Goal: Information Seeking & Learning: Learn about a topic

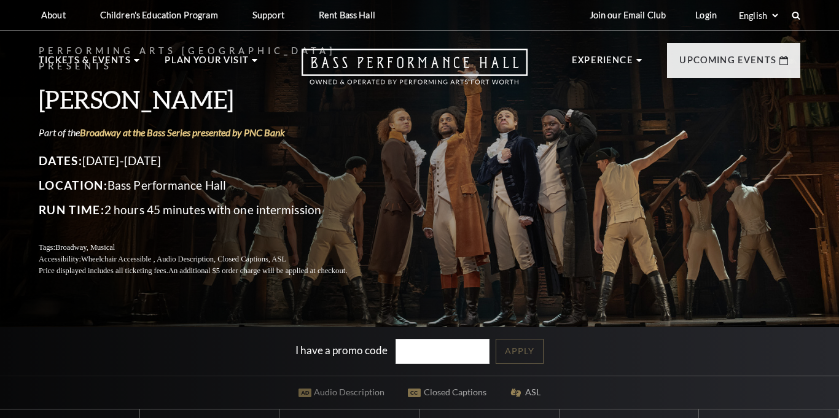
click at [585, 147] on div "Performing Arts [GEOGRAPHIC_DATA] Presents [PERSON_NAME] Part of the Broadway a…" at bounding box center [419, 160] width 786 height 258
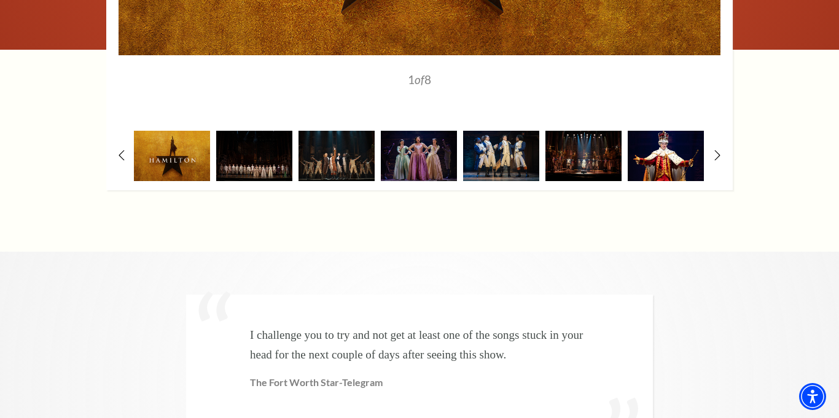
scroll to position [2395, 0]
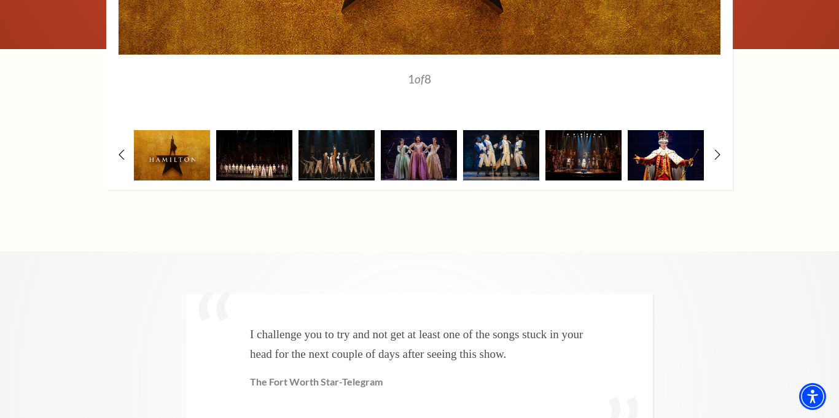
click at [256, 130] on img at bounding box center [254, 155] width 76 height 50
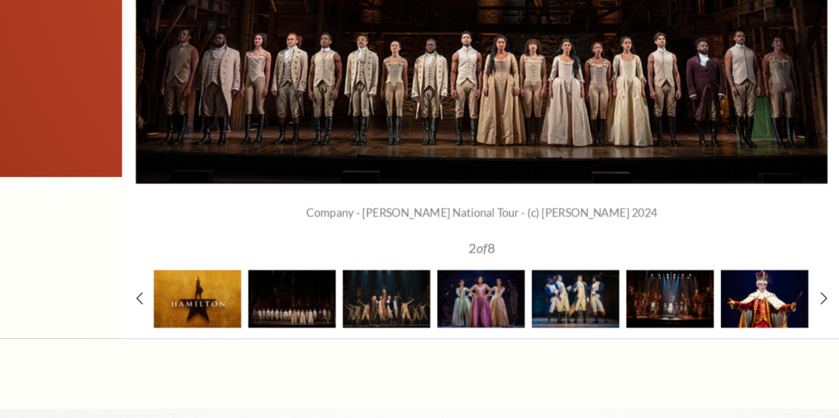
scroll to position [2241, 0]
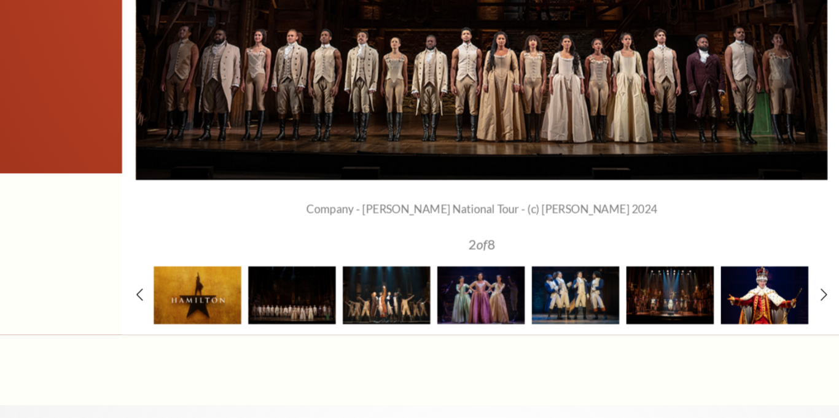
click at [315, 285] on img at bounding box center [337, 310] width 76 height 50
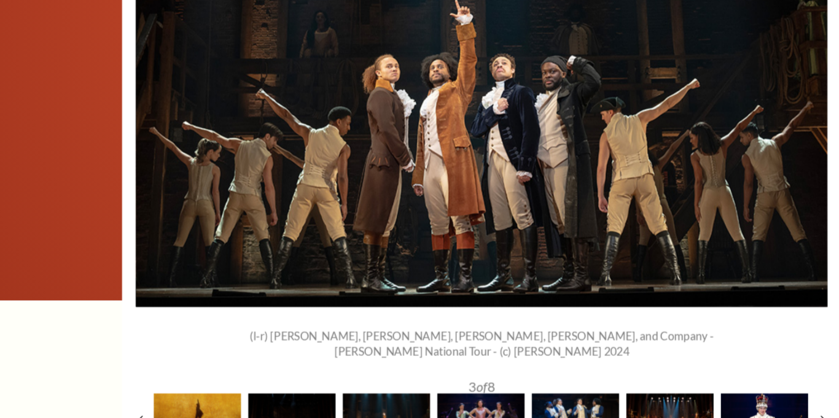
scroll to position [2131, 0]
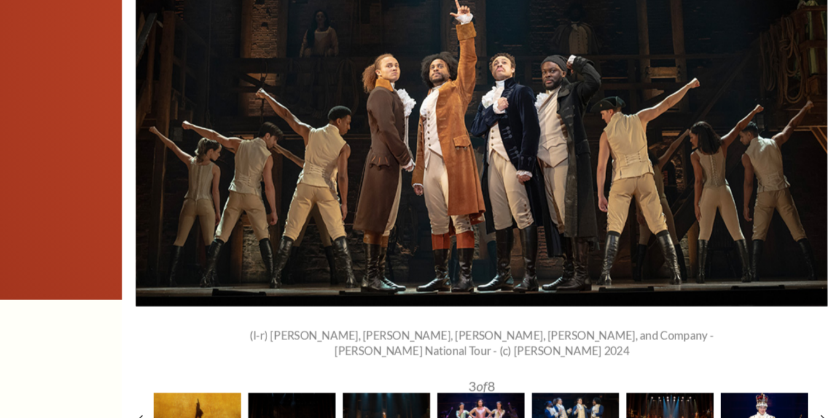
click at [401, 395] on img at bounding box center [419, 420] width 76 height 50
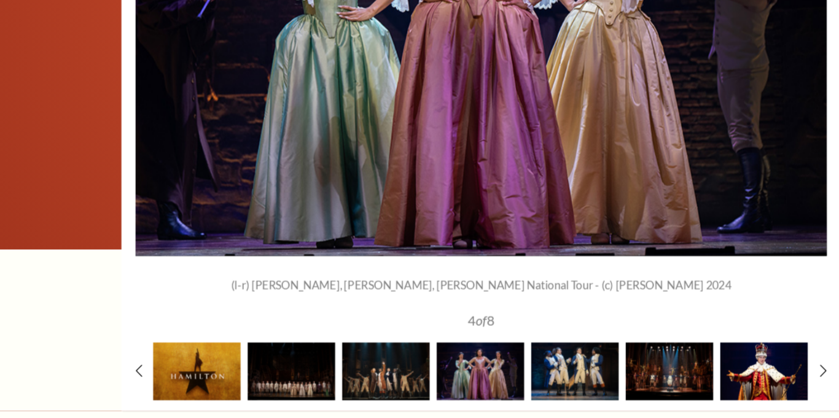
scroll to position [2177, 0]
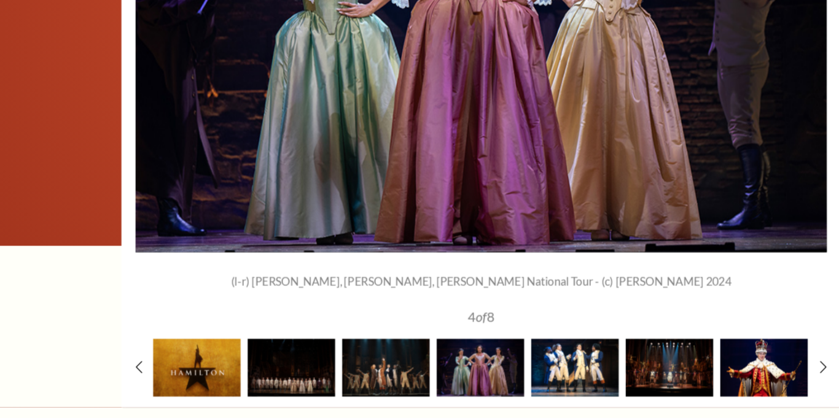
click at [498, 356] on img at bounding box center [501, 374] width 76 height 50
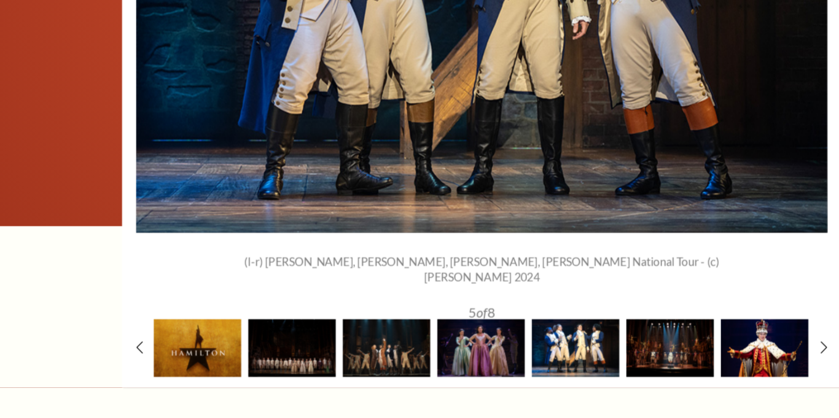
scroll to position [2195, 0]
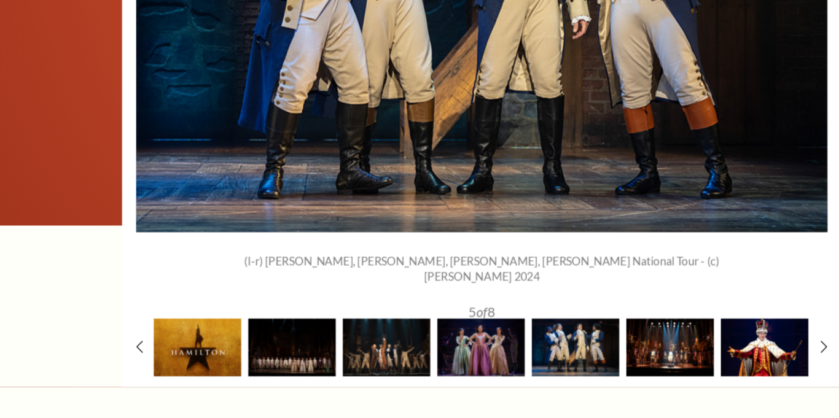
click at [584, 331] on img at bounding box center [584, 356] width 76 height 50
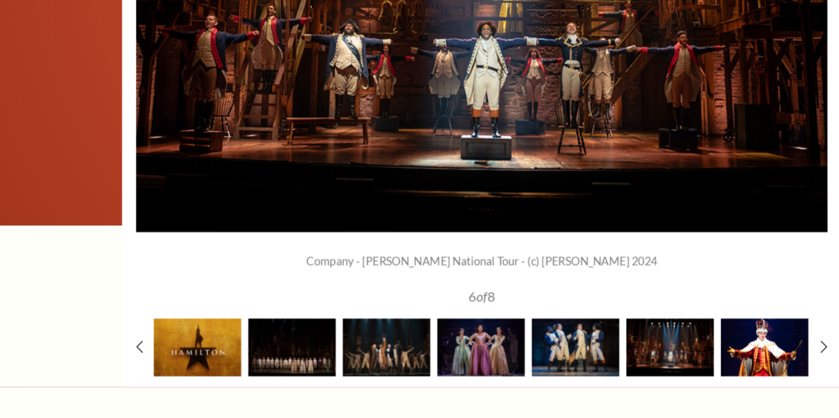
click at [652, 331] on img at bounding box center [666, 356] width 76 height 50
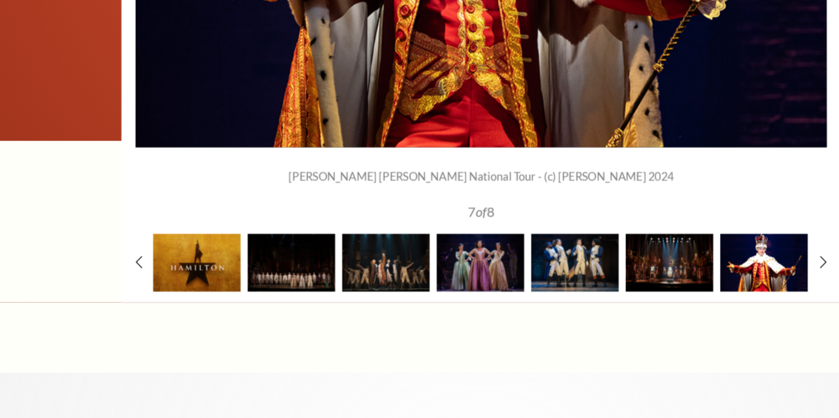
scroll to position [2270, 0]
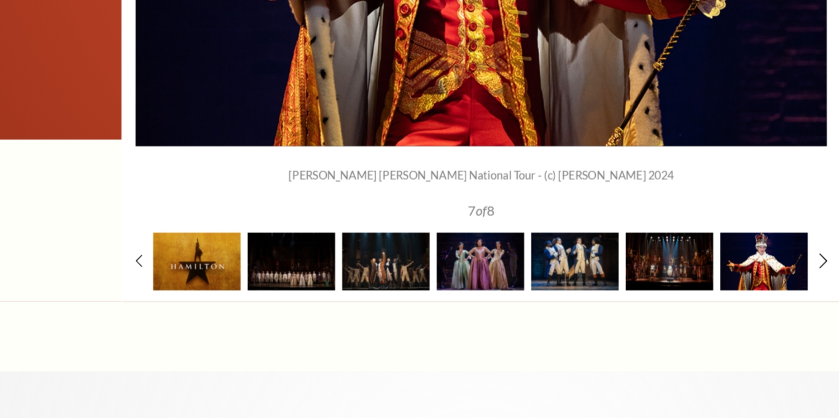
click at [714, 273] on icon at bounding box center [718, 279] width 8 height 13
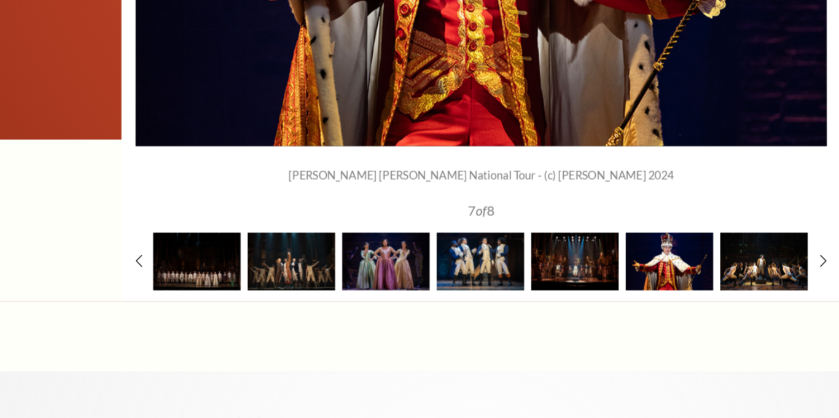
click at [661, 256] on img at bounding box center [666, 281] width 76 height 50
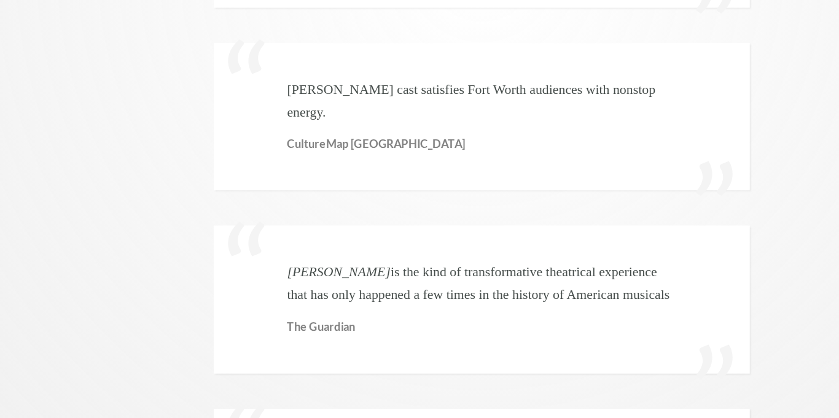
scroll to position [2758, 0]
click at [498, 121] on p "[PERSON_NAME] cast satisfies Fort Worth audiences with nonstop energy." at bounding box center [419, 140] width 339 height 39
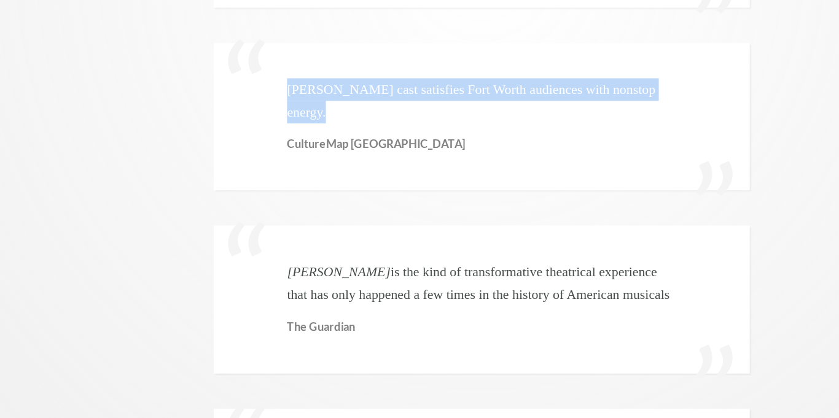
click at [498, 121] on p "[PERSON_NAME] cast satisfies Fort Worth audiences with nonstop energy." at bounding box center [419, 140] width 339 height 39
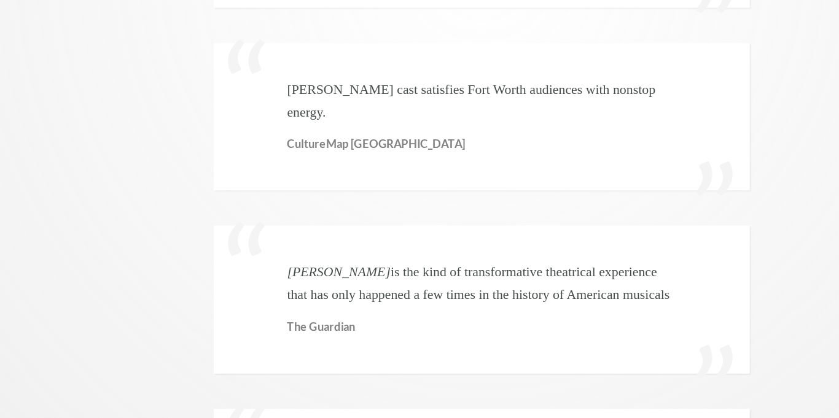
click at [498, 121] on p "[PERSON_NAME] cast satisfies Fort Worth audiences with nonstop energy." at bounding box center [419, 140] width 339 height 39
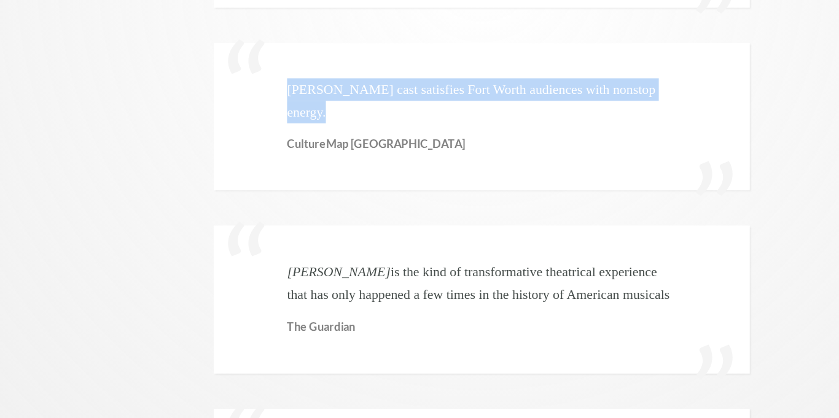
click at [498, 121] on p "[PERSON_NAME] cast satisfies Fort Worth audiences with nonstop energy." at bounding box center [419, 140] width 339 height 39
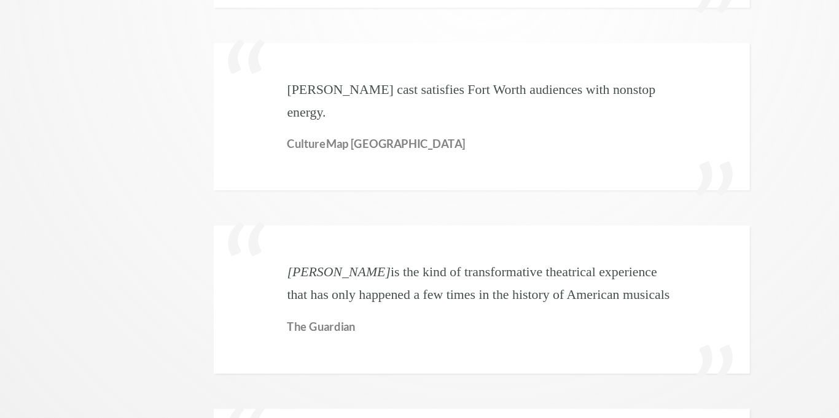
click at [498, 121] on p "[PERSON_NAME] cast satisfies Fort Worth audiences with nonstop energy." at bounding box center [419, 140] width 339 height 39
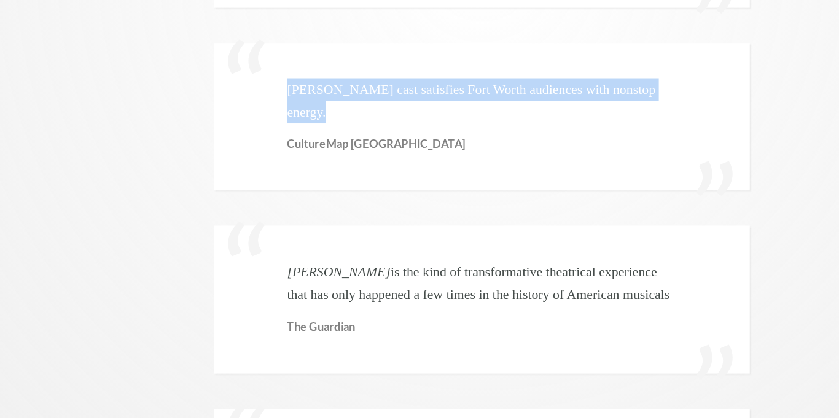
click at [498, 121] on p "[PERSON_NAME] cast satisfies Fort Worth audiences with nonstop energy." at bounding box center [419, 140] width 339 height 39
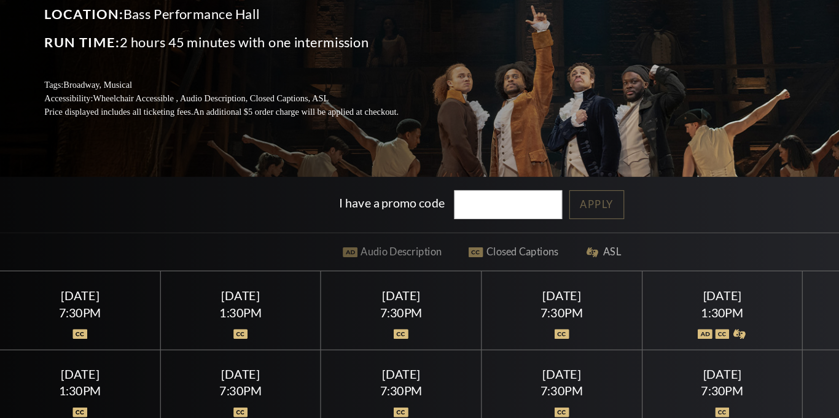
scroll to position [125, 0]
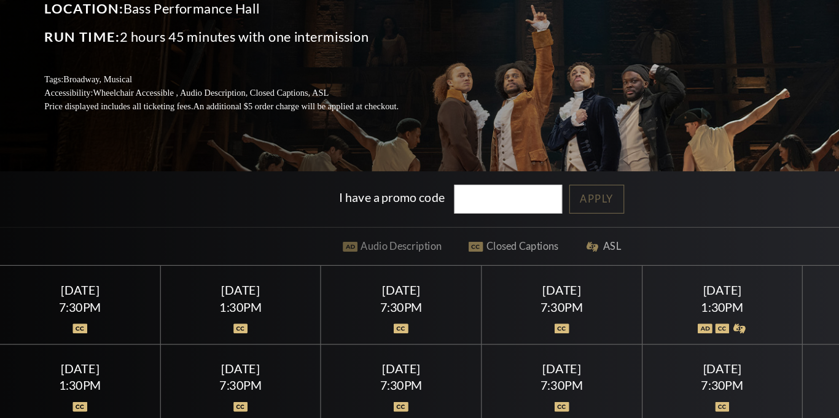
click at [413, 268] on div "Performing Arts [GEOGRAPHIC_DATA] Presents [PERSON_NAME] Part of the Broadway a…" at bounding box center [419, 179] width 839 height 622
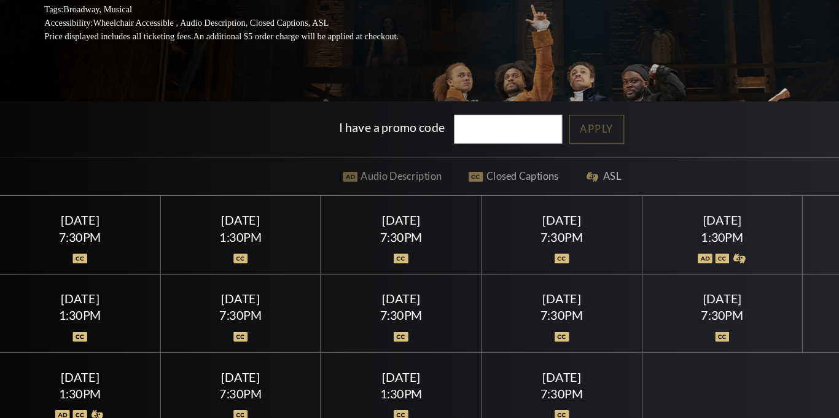
scroll to position [187, 0]
click at [308, 207] on div "Performing Arts [GEOGRAPHIC_DATA] Presents [PERSON_NAME] Part of the Broadway a…" at bounding box center [419, 117] width 839 height 622
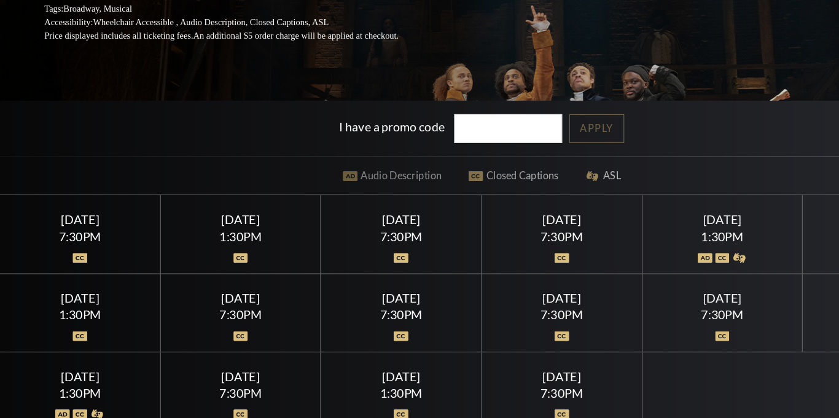
click at [308, 207] on div "Performing Arts [GEOGRAPHIC_DATA] Presents [PERSON_NAME] Part of the Broadway a…" at bounding box center [419, 117] width 839 height 622
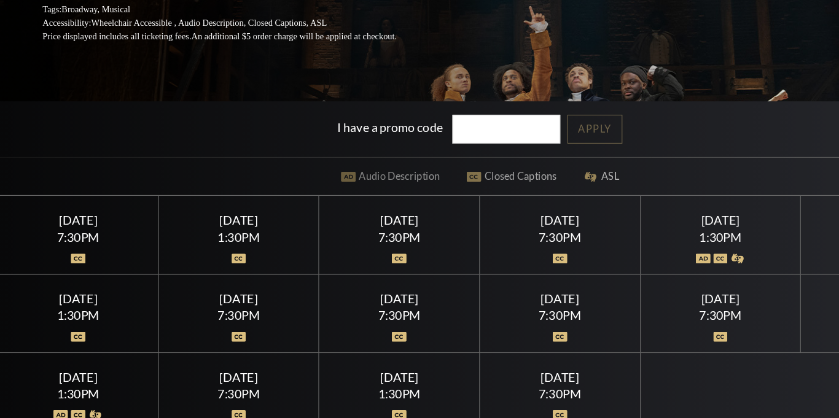
click at [209, 251] on div "[DATE] 1:30PM" at bounding box center [210, 257] width 140 height 68
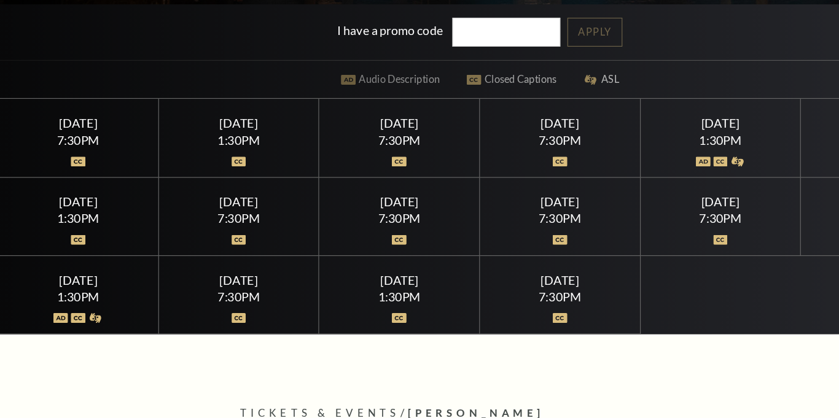
scroll to position [277, 0]
